Goal: Transaction & Acquisition: Purchase product/service

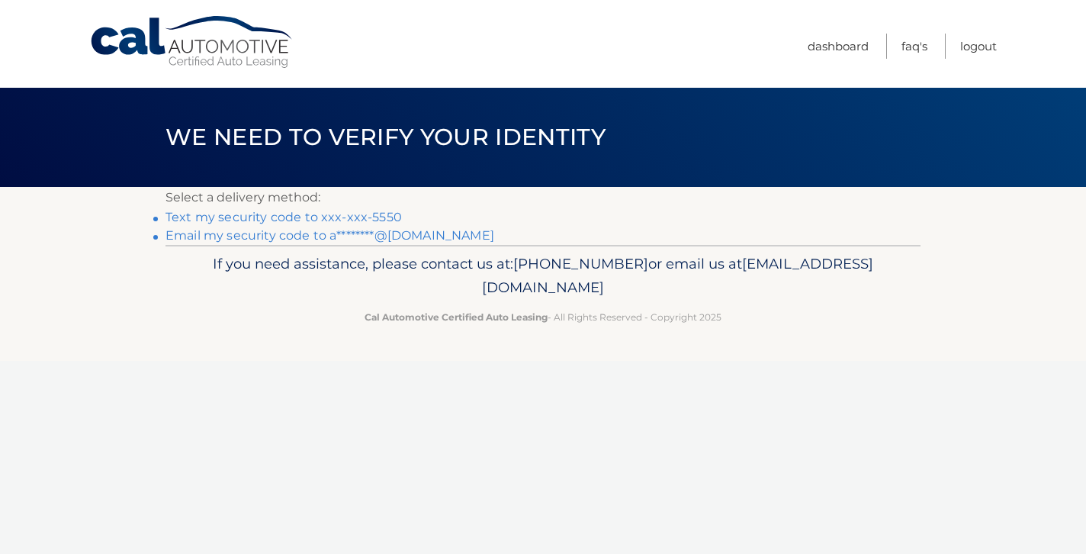
click at [268, 217] on link "Text my security code to xxx-xxx-5550" at bounding box center [284, 217] width 236 height 14
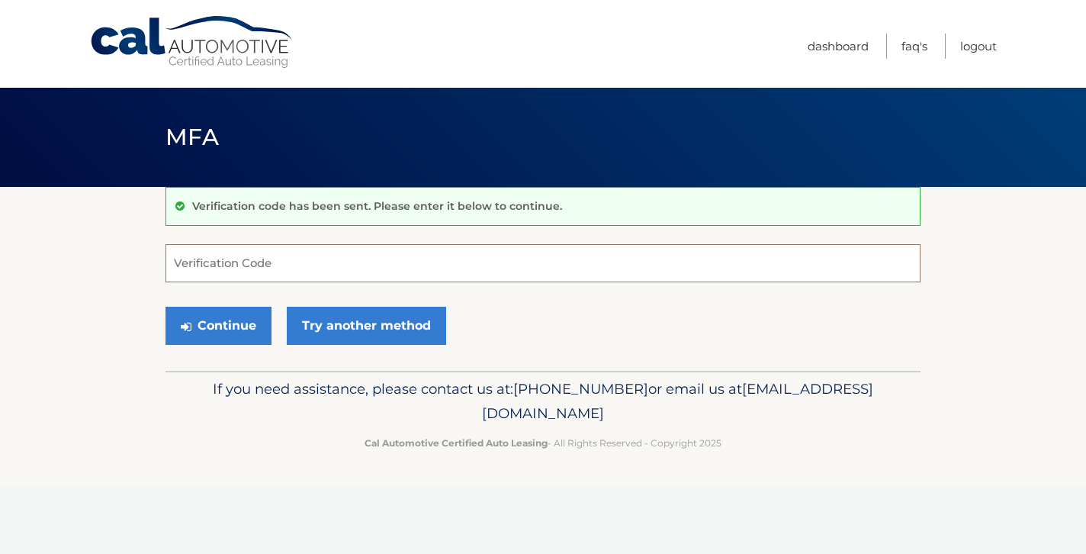
click at [265, 255] on input "Verification Code" at bounding box center [543, 263] width 755 height 38
type input "091507"
click at [246, 313] on button "Continue" at bounding box center [219, 326] width 106 height 38
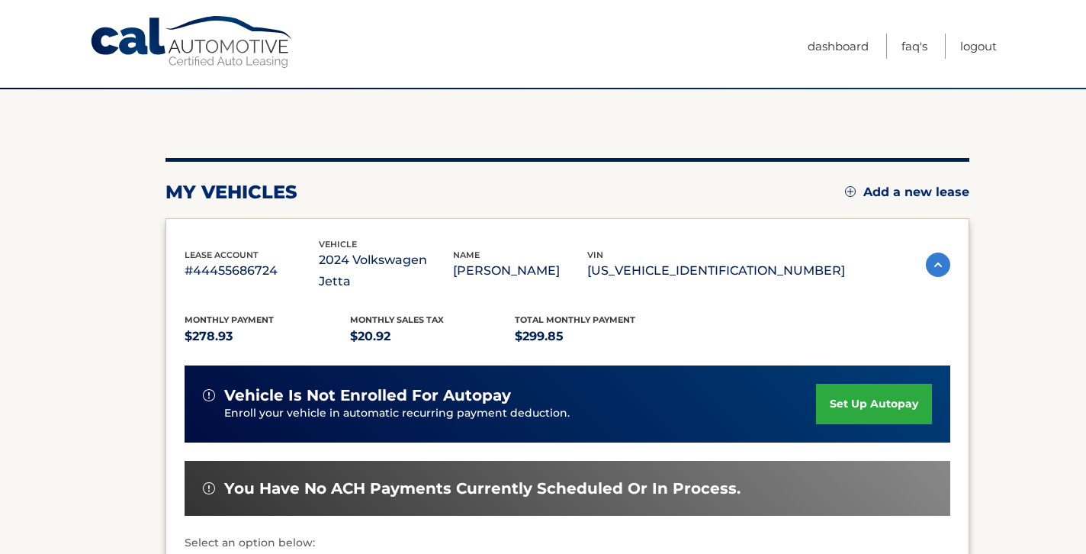
scroll to position [212, 0]
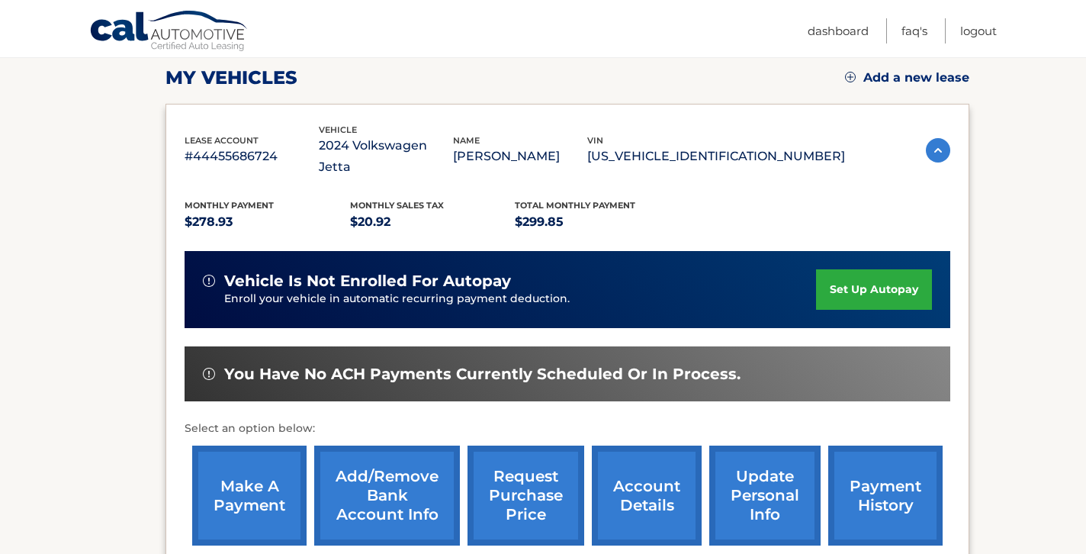
click at [259, 467] on link "make a payment" at bounding box center [249, 495] width 114 height 100
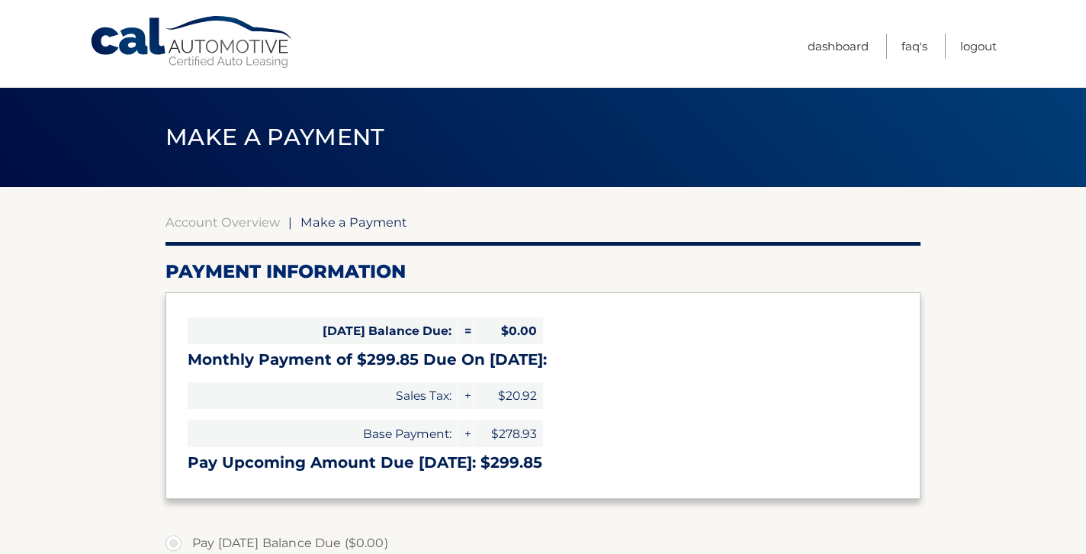
select select "YmI0ODc5OWQtZTA2Mi00YWMwLWJkNWUtY2VkMjg2MmE2OGM2"
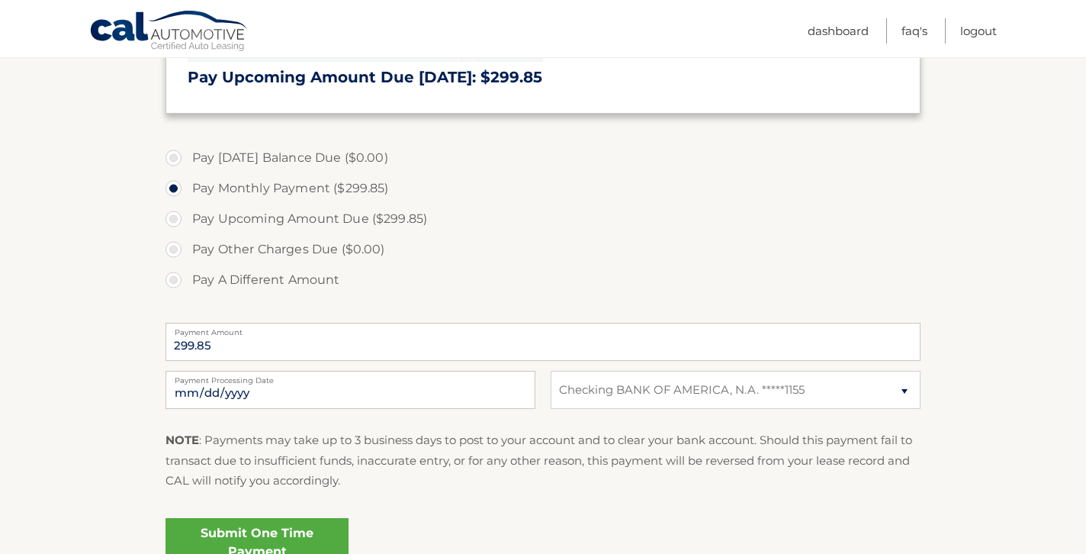
scroll to position [410, 0]
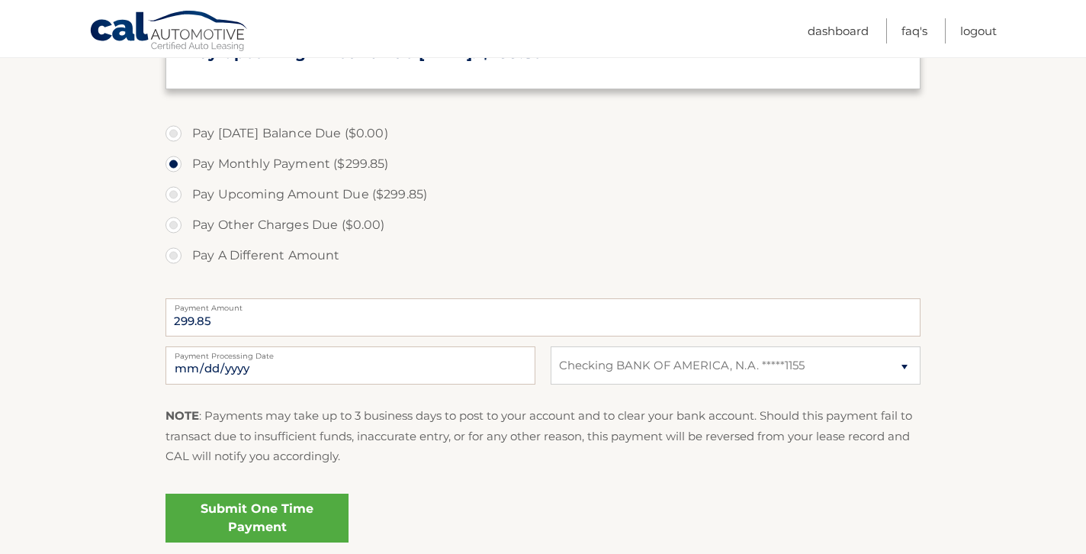
click at [300, 513] on link "Submit One Time Payment" at bounding box center [257, 517] width 183 height 49
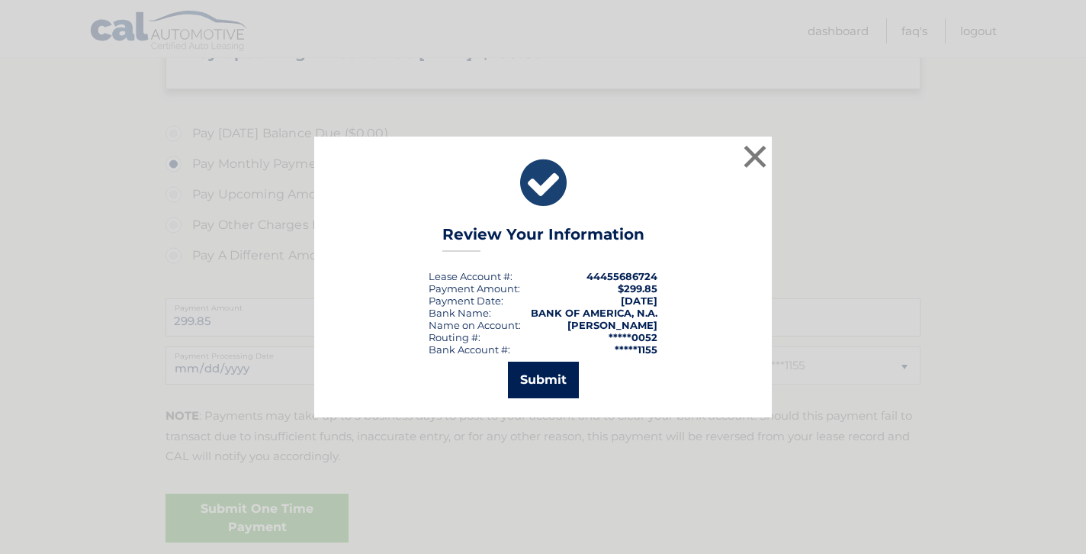
click at [555, 386] on button "Submit" at bounding box center [543, 380] width 71 height 37
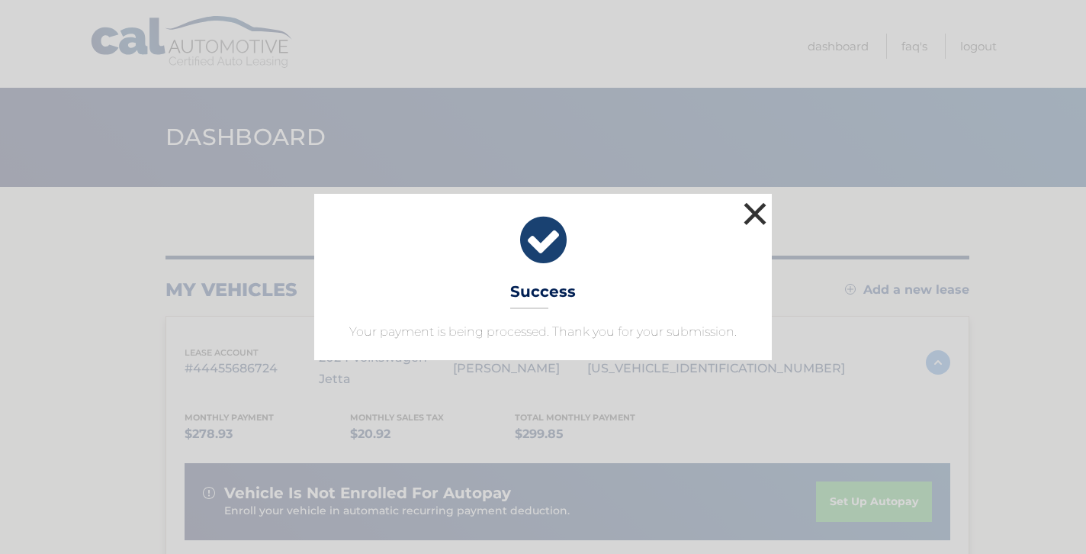
click at [754, 213] on button "×" at bounding box center [755, 213] width 31 height 31
